Goal: Transaction & Acquisition: Purchase product/service

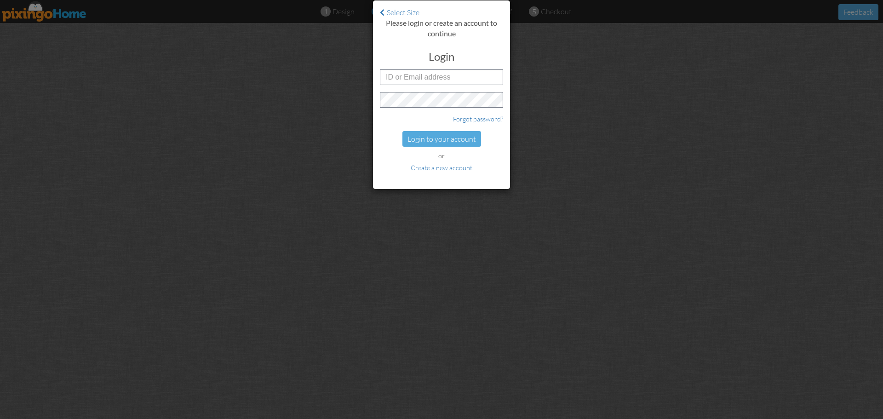
click at [373, 182] on div at bounding box center [373, 182] width 0 height 0
type input "5717"
click at [373, 182] on div at bounding box center [373, 182] width 0 height 0
click at [399, 79] on input "5717" at bounding box center [441, 77] width 123 height 16
click at [416, 204] on div "Select Size Please login or create an account to continue Login 5717 Forgot pas…" at bounding box center [441, 209] width 883 height 419
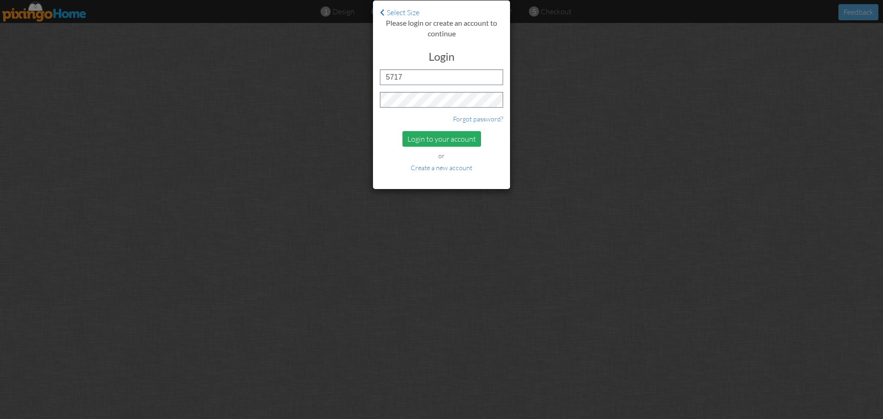
click at [426, 134] on div "Login to your account" at bounding box center [441, 139] width 79 height 16
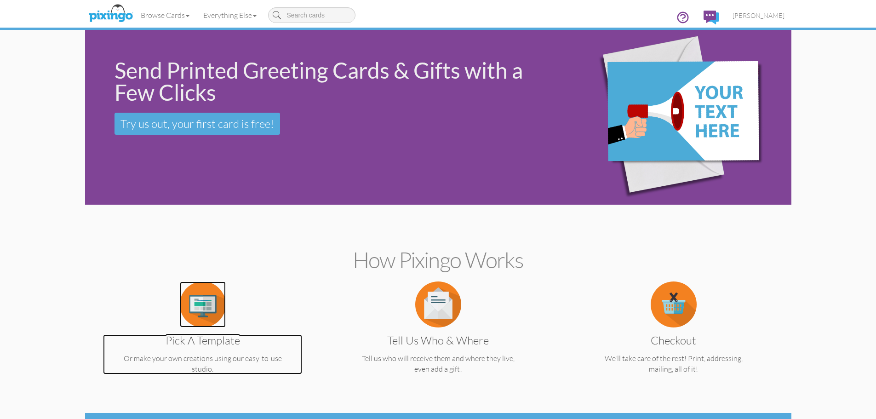
click at [199, 296] on img at bounding box center [203, 304] width 46 height 46
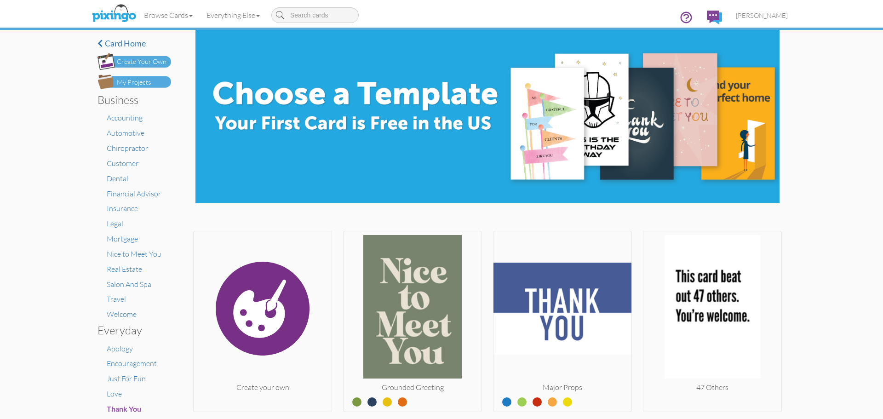
click at [137, 83] on div "My Projects" at bounding box center [134, 83] width 34 height 10
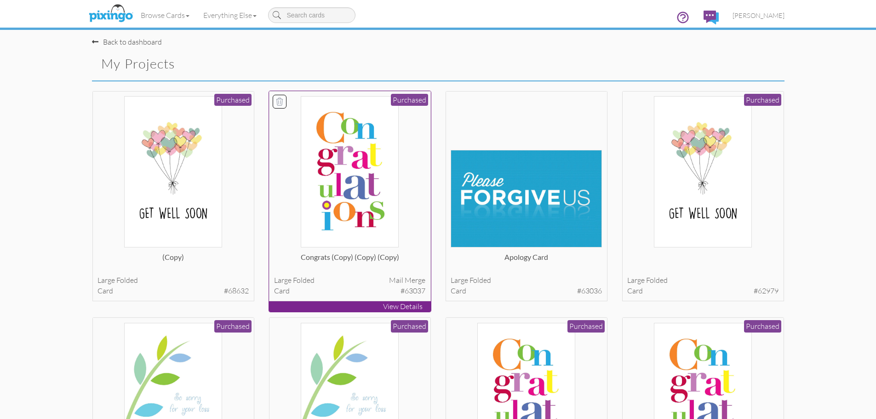
click at [386, 169] on img at bounding box center [349, 171] width 97 height 151
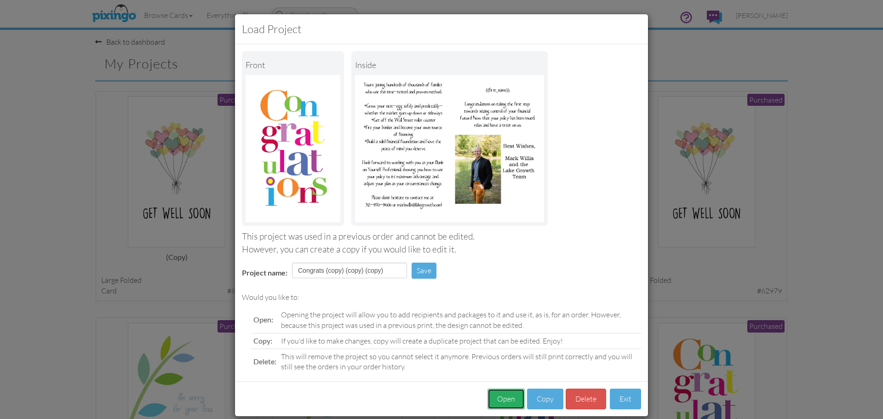
click at [495, 399] on button "Open" at bounding box center [505, 398] width 37 height 21
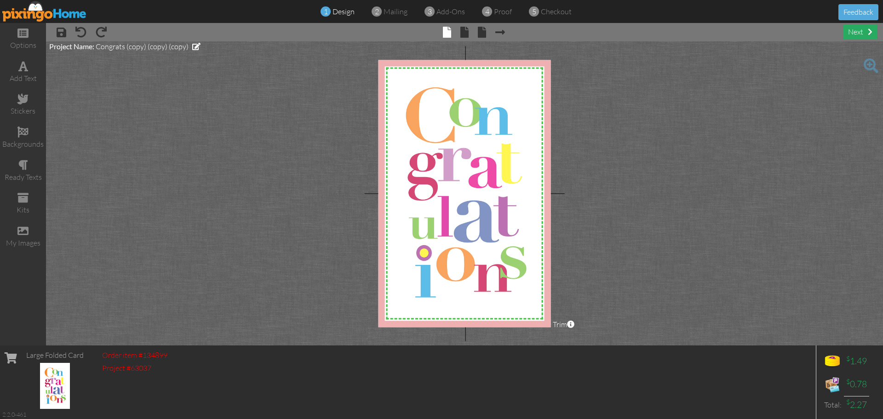
click at [863, 34] on div "next" at bounding box center [860, 31] width 34 height 15
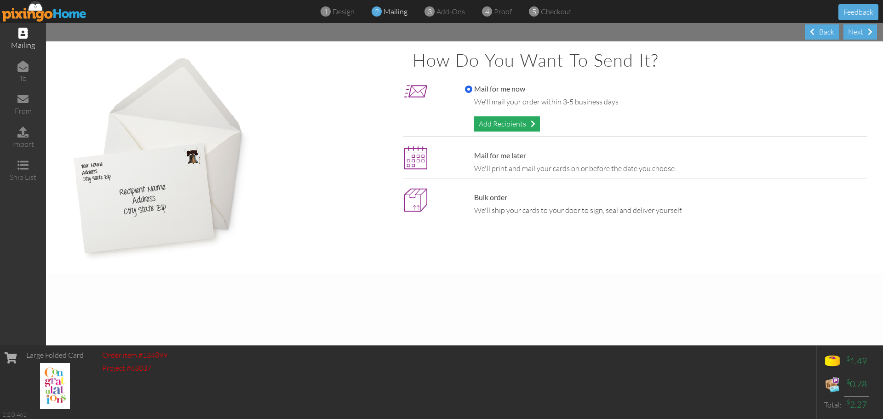
click at [497, 123] on div "Add Recipients" at bounding box center [507, 123] width 66 height 15
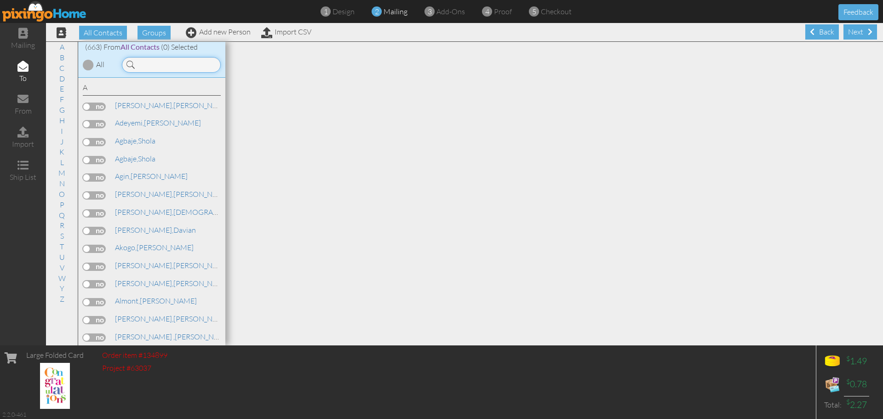
click at [146, 62] on input at bounding box center [171, 65] width 99 height 16
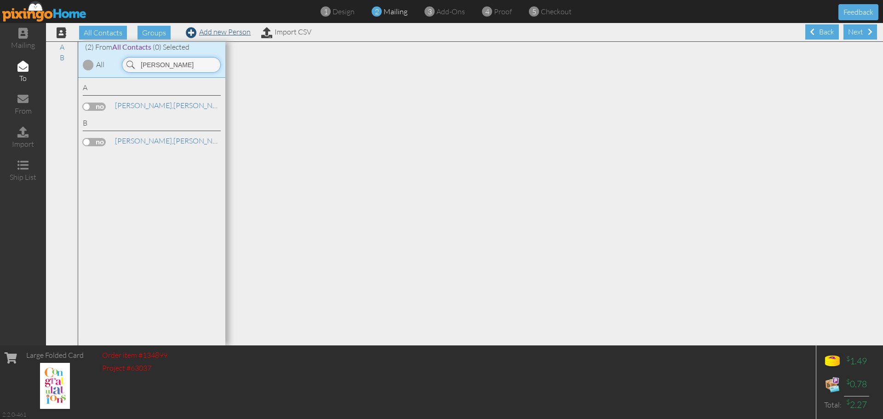
type input "[PERSON_NAME]"
click at [221, 31] on link "Add new Person" at bounding box center [218, 31] width 65 height 9
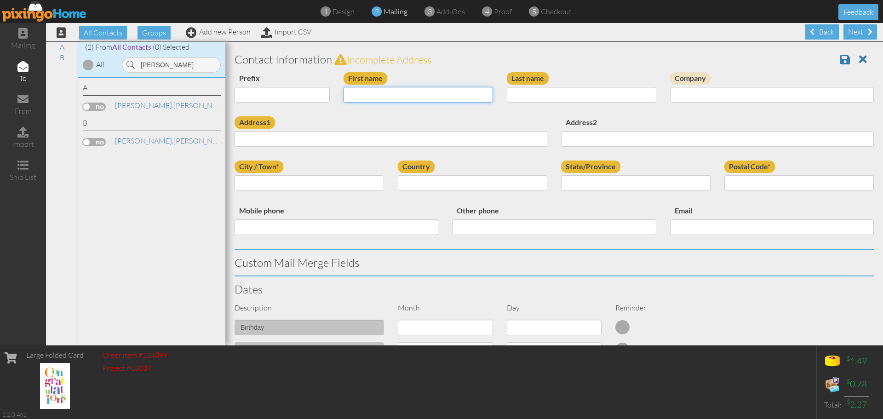
click at [376, 87] on input "First name" at bounding box center [417, 95] width 149 height 16
type input "[PERSON_NAME]"
click at [609, 97] on input "Last name" at bounding box center [581, 95] width 149 height 16
type input "[PERSON_NAME]"
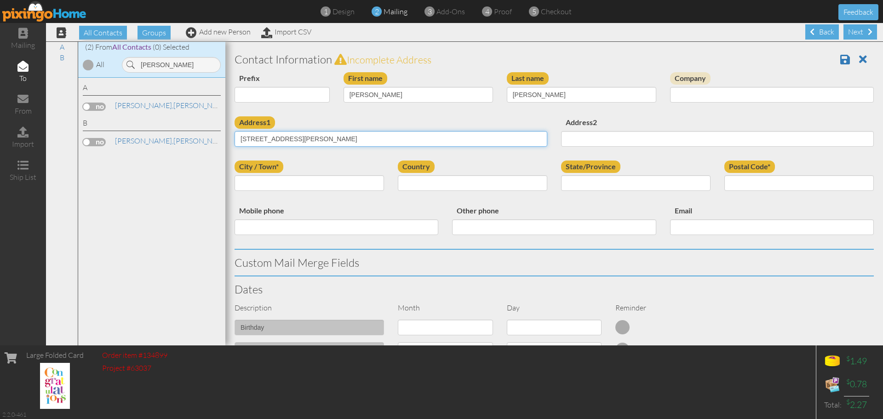
type input "[STREET_ADDRESS][PERSON_NAME]"
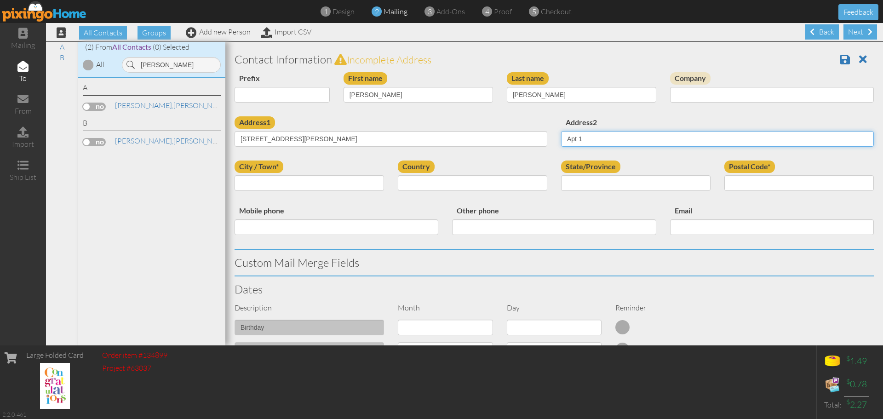
type input "Apt 1"
type input "Evanston"
select select "object:3402"
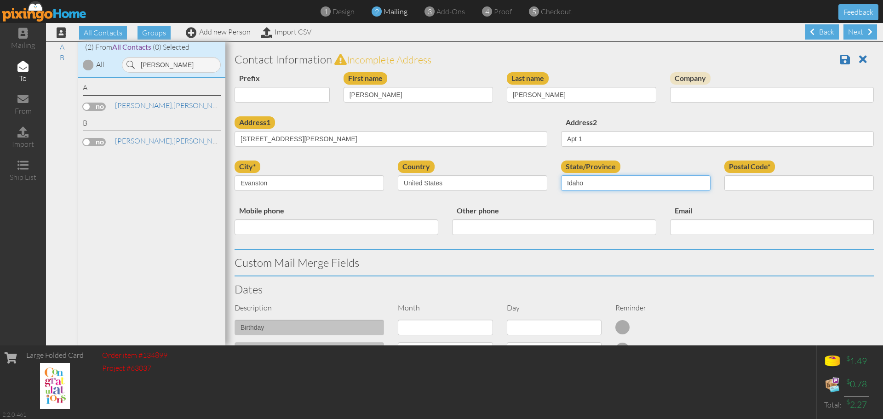
select select "object:3666"
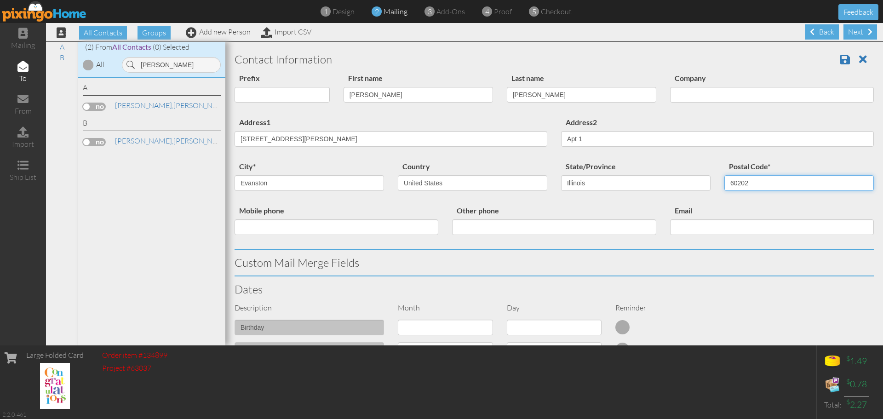
type input "60202"
click at [840, 57] on span at bounding box center [845, 59] width 10 height 11
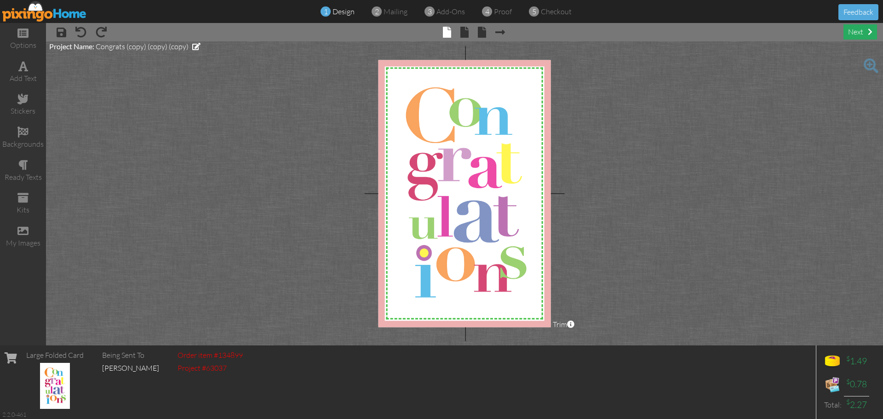
click at [859, 31] on div "next" at bounding box center [860, 31] width 34 height 15
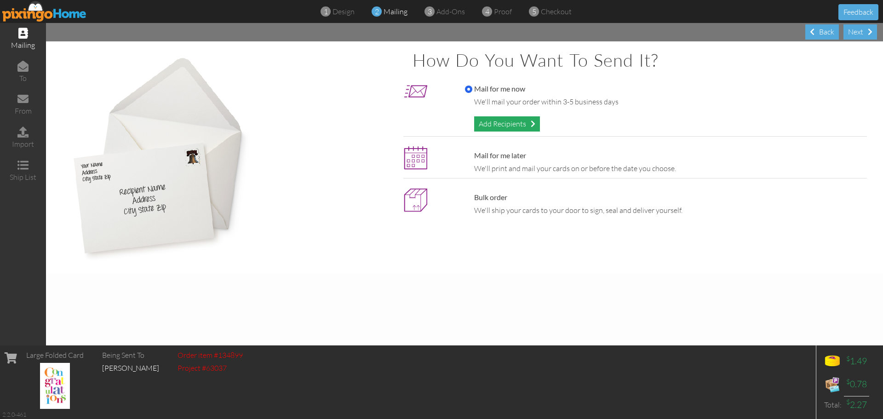
click at [493, 120] on div "Add Recipients" at bounding box center [507, 123] width 66 height 15
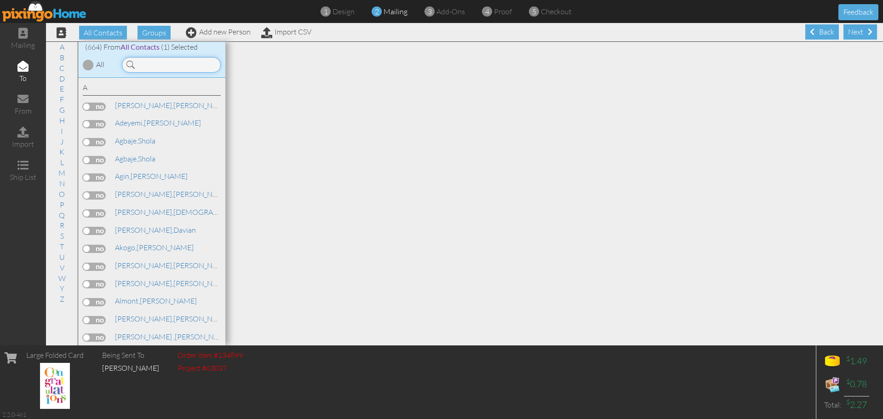
click at [165, 61] on input at bounding box center [171, 65] width 99 height 16
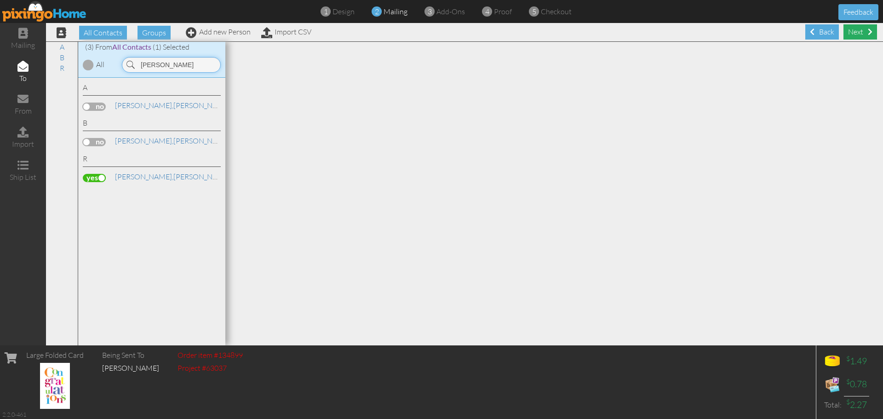
type input "[PERSON_NAME]"
click at [846, 32] on div "Next" at bounding box center [860, 31] width 34 height 15
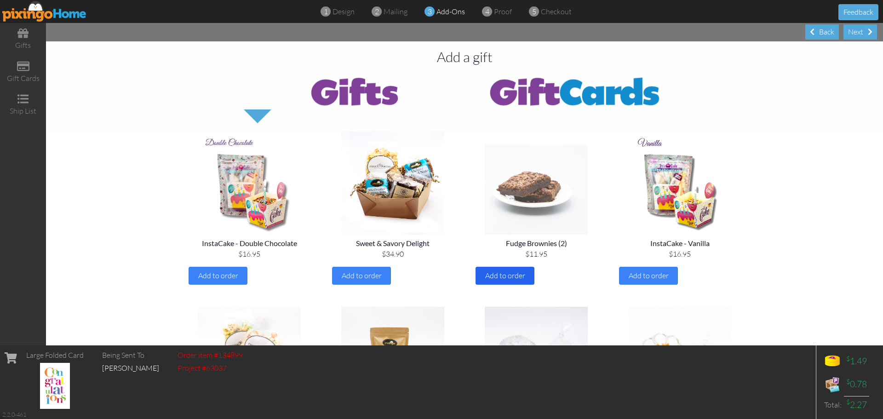
click at [496, 273] on span "Add to order" at bounding box center [505, 275] width 40 height 9
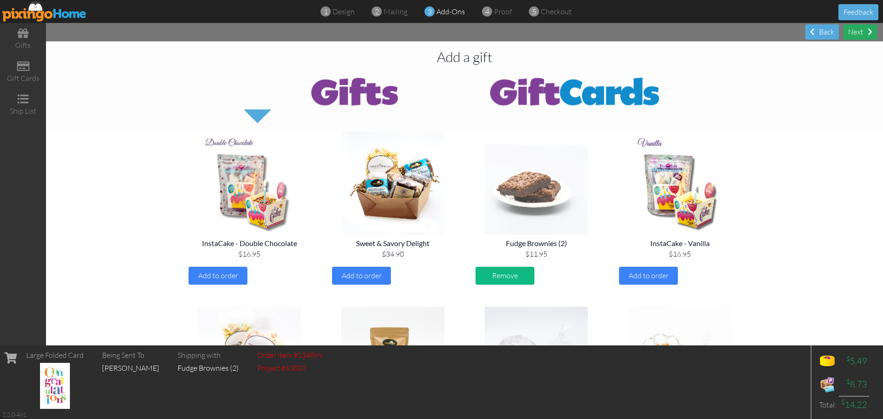
click at [857, 33] on div "Next" at bounding box center [860, 31] width 34 height 15
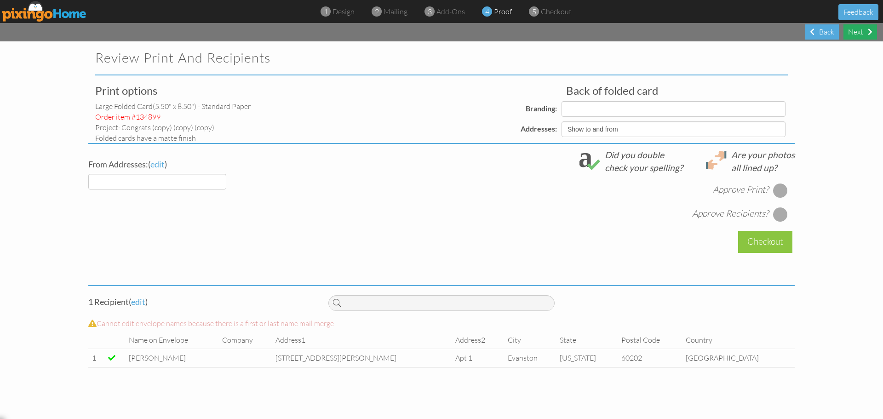
select select "object:2409"
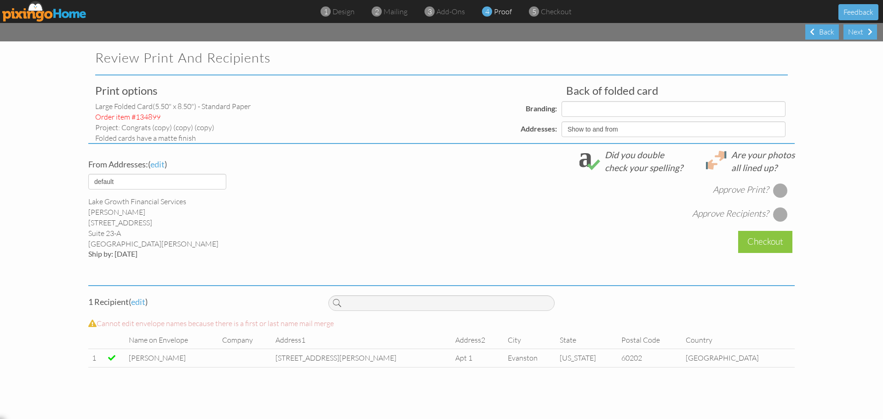
select select "object:2421"
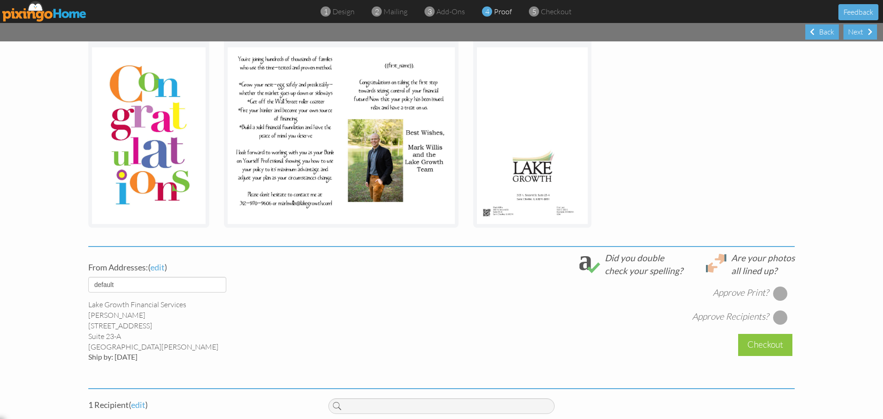
scroll to position [208, 0]
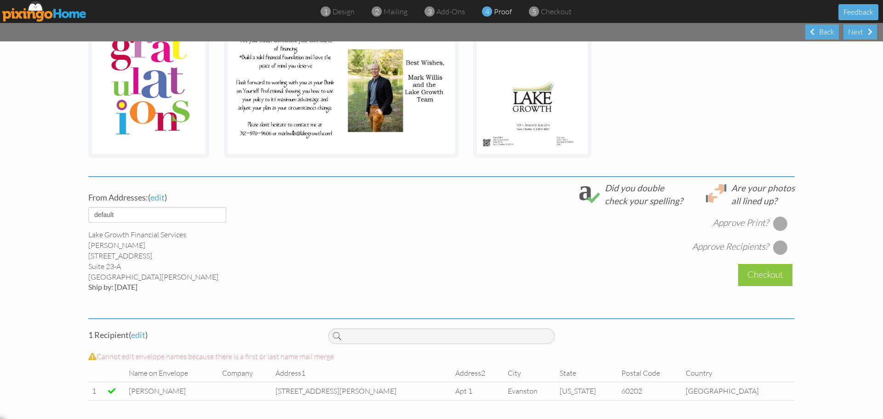
click at [778, 221] on div at bounding box center [780, 223] width 15 height 15
click at [778, 244] on div at bounding box center [780, 247] width 15 height 15
click at [763, 275] on div "Checkout" at bounding box center [765, 275] width 54 height 22
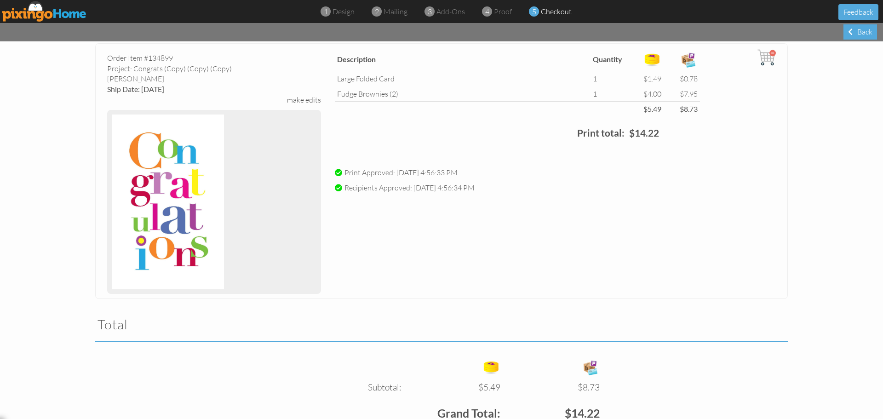
scroll to position [174, 0]
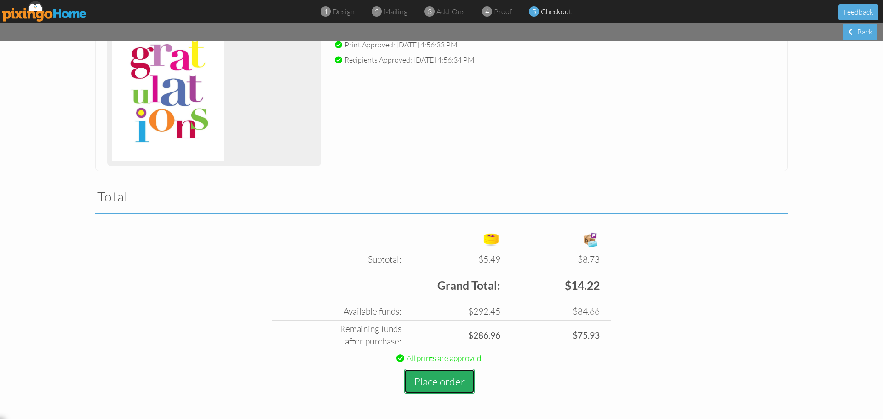
click at [446, 379] on button "Place order" at bounding box center [439, 381] width 70 height 25
